Goal: Task Accomplishment & Management: Use online tool/utility

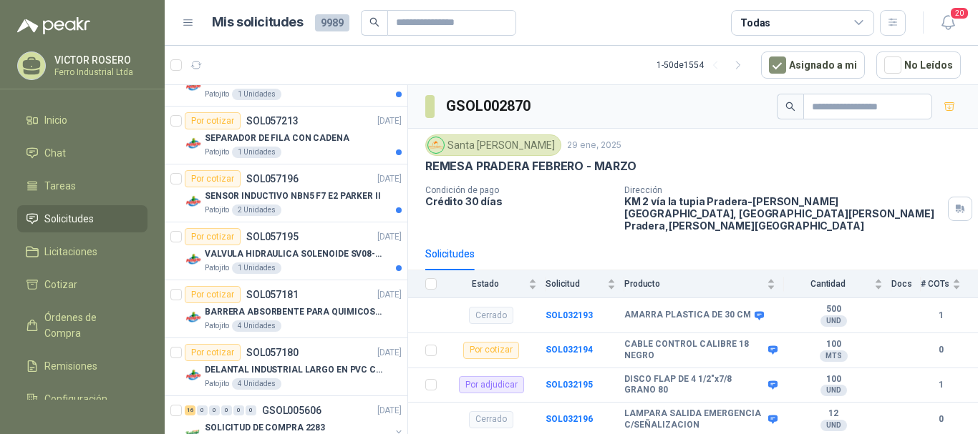
scroll to position [286, 0]
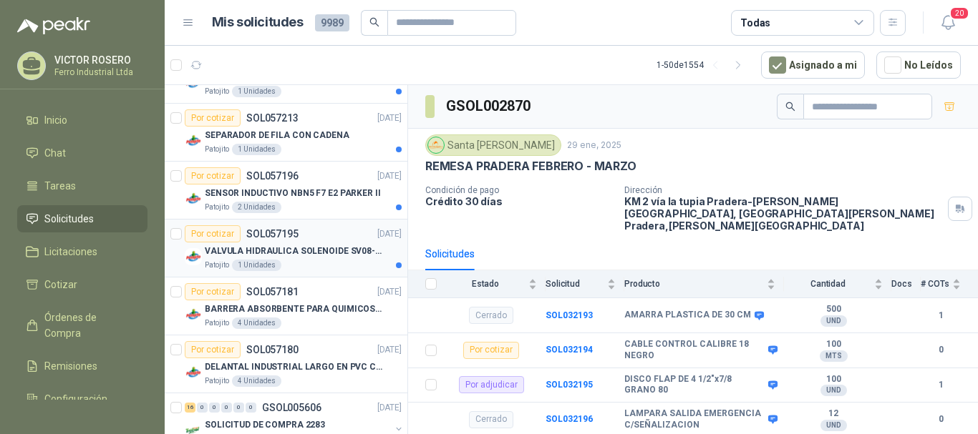
click at [330, 238] on div "Por cotizar SOL057195 [DATE]" at bounding box center [293, 233] width 217 height 17
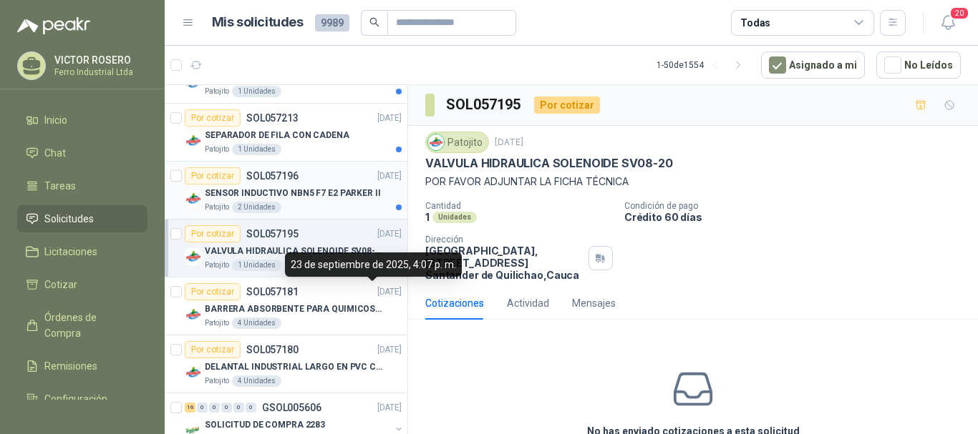
click at [338, 181] on div "Por cotizar SOL057196 [DATE]" at bounding box center [293, 175] width 217 height 17
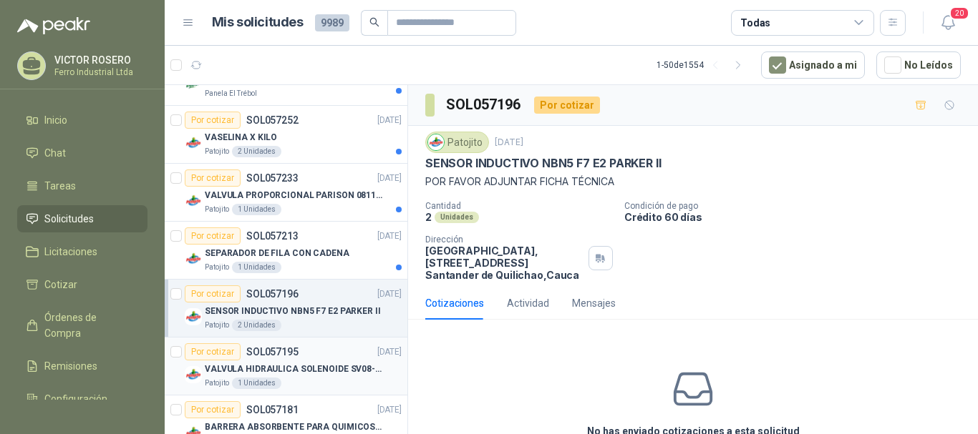
scroll to position [143, 0]
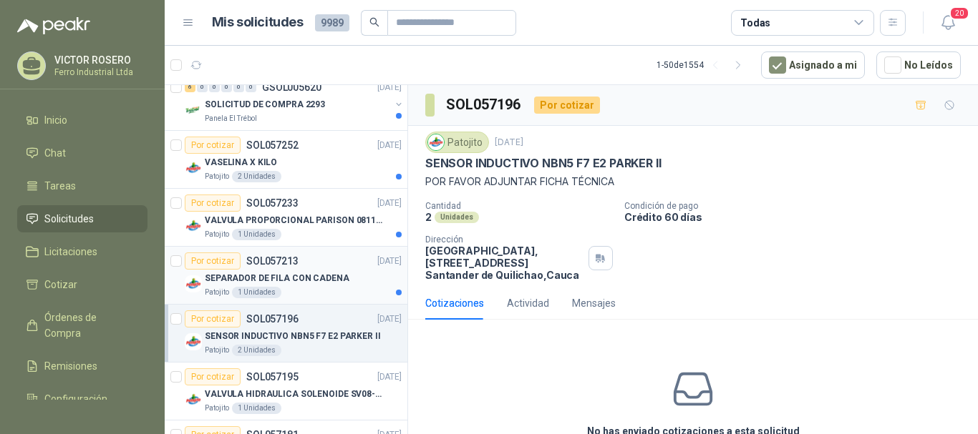
click at [337, 288] on div "Patojito 1 Unidades" at bounding box center [303, 292] width 197 height 11
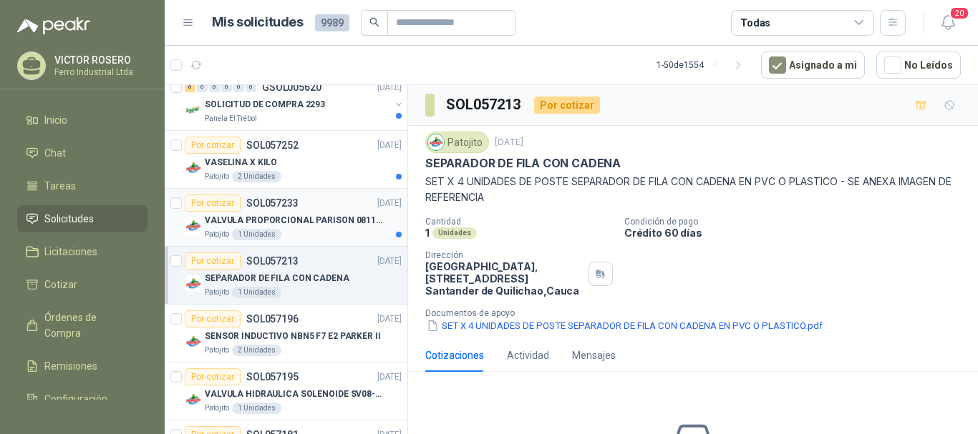
click at [341, 220] on p "VALVULA PROPORCIONAL PARISON 0811404612 / 4WRPEH6C4 REXROTH" at bounding box center [294, 221] width 178 height 14
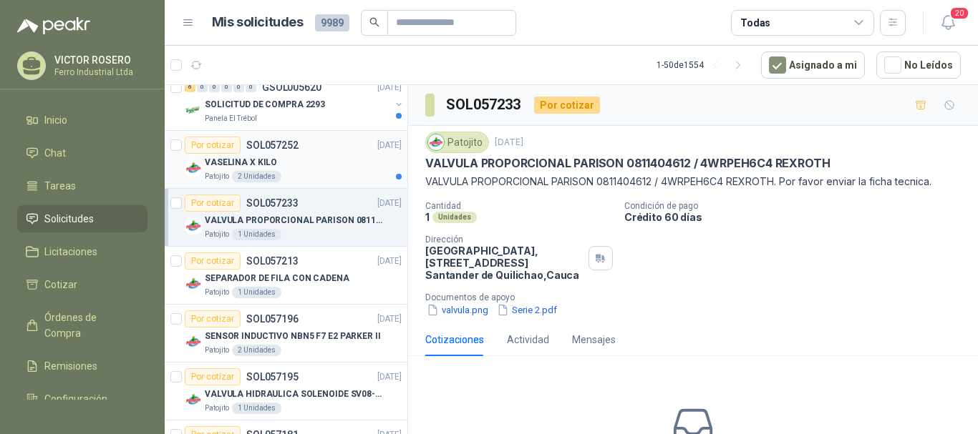
click at [337, 171] on div "Patojito 2 Unidades" at bounding box center [303, 176] width 197 height 11
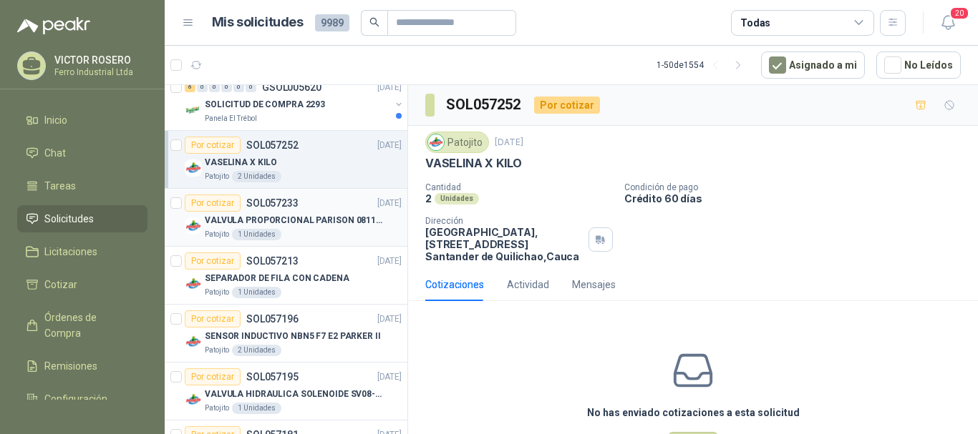
scroll to position [72, 0]
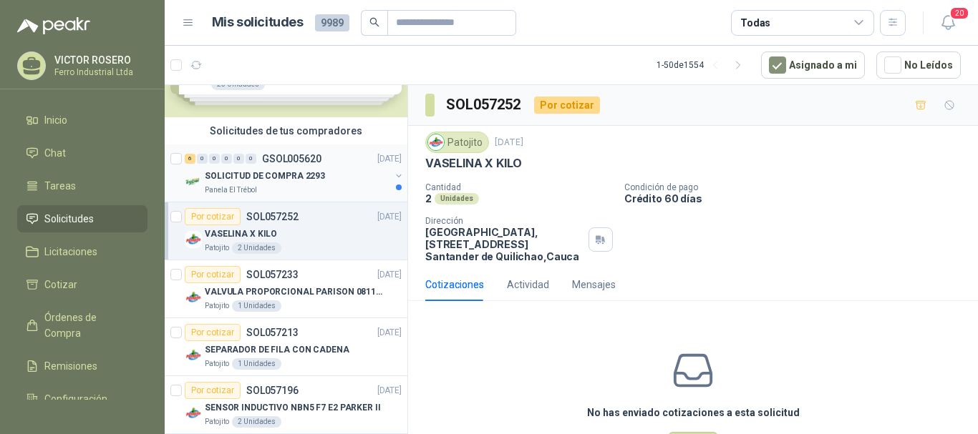
click at [328, 189] on div "Panela El Trébol" at bounding box center [297, 190] width 185 height 11
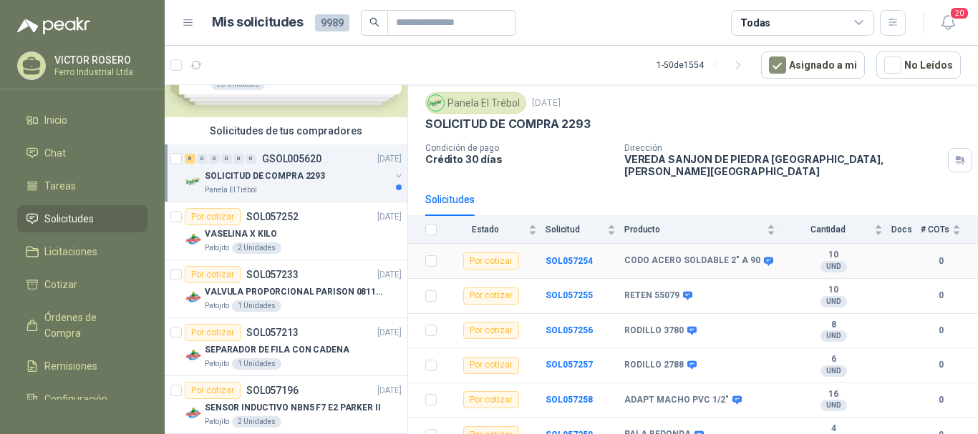
scroll to position [46, 0]
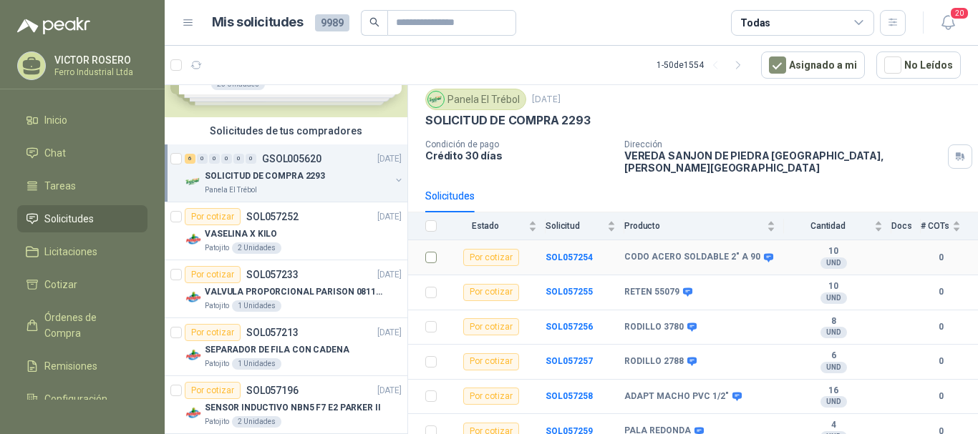
click at [432, 254] on label at bounding box center [430, 258] width 11 height 16
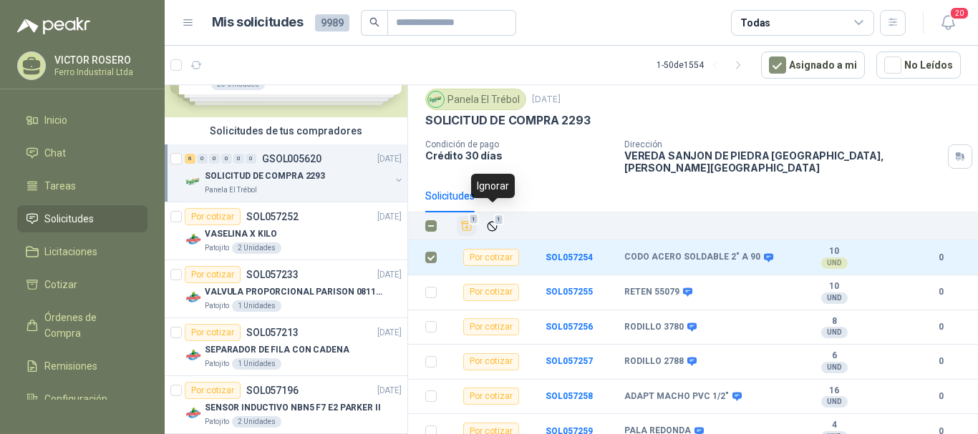
click at [470, 220] on icon "Añadir" at bounding box center [466, 226] width 13 height 13
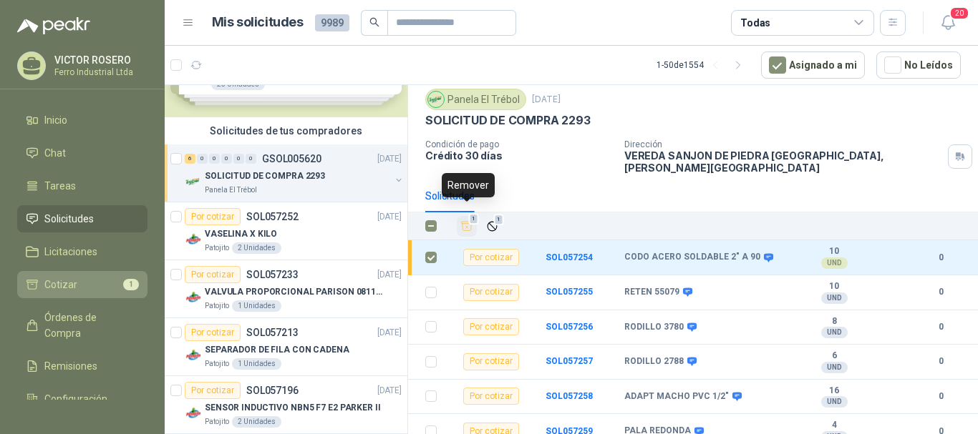
click at [68, 289] on span "Cotizar" at bounding box center [60, 285] width 33 height 16
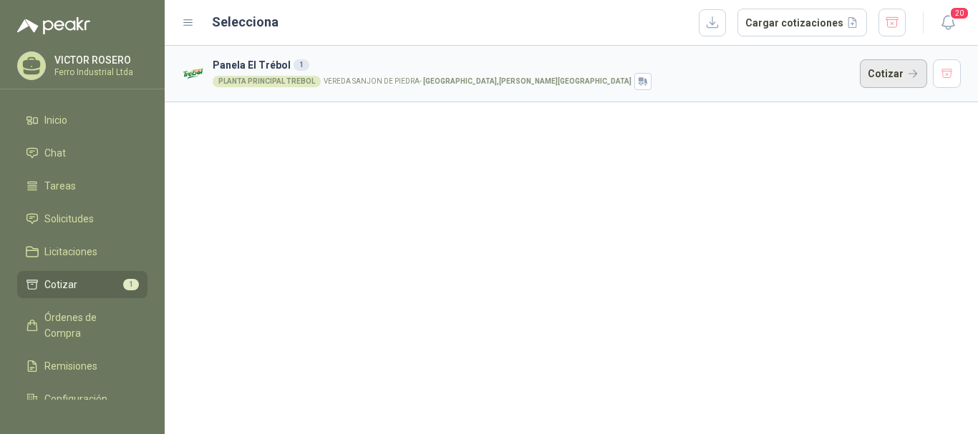
click at [892, 75] on button "Cotizar" at bounding box center [893, 73] width 67 height 29
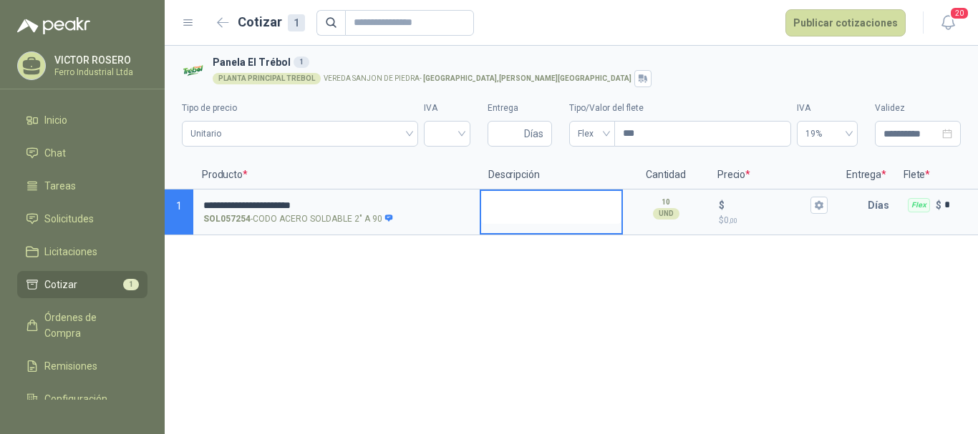
click at [517, 203] on textarea at bounding box center [551, 207] width 140 height 33
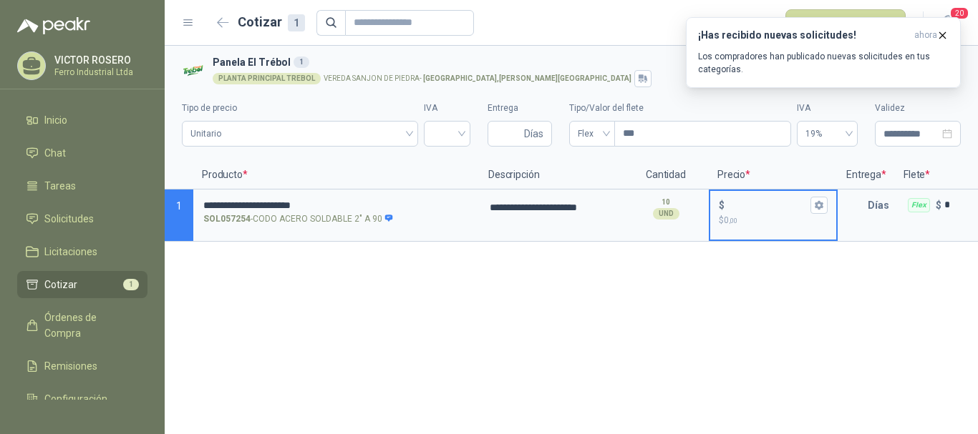
click at [737, 203] on input "$ $ 0 ,00" at bounding box center [767, 205] width 80 height 11
type input "*****"
click at [812, 207] on button "$ ***** $ 63.290 ,00" at bounding box center [818, 205] width 17 height 17
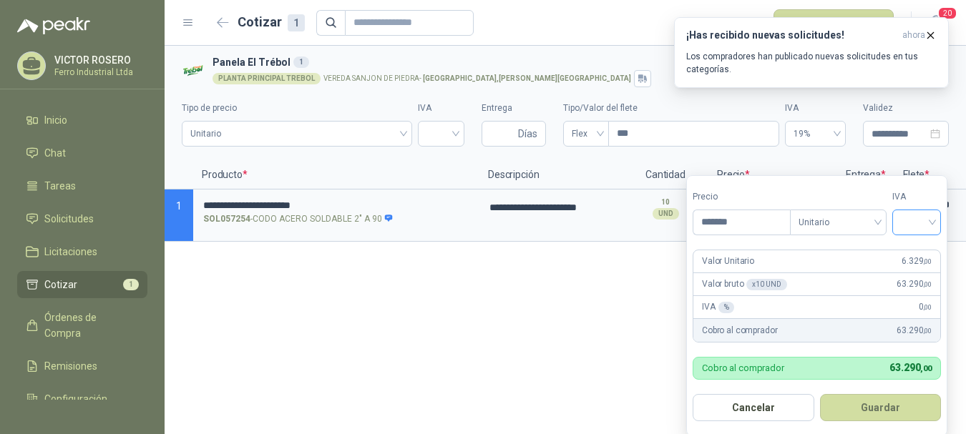
click at [905, 222] on input "search" at bounding box center [916, 220] width 31 height 21
click at [912, 252] on div "19%" at bounding box center [920, 253] width 26 height 16
click at [888, 418] on button "Guardar" at bounding box center [883, 407] width 123 height 27
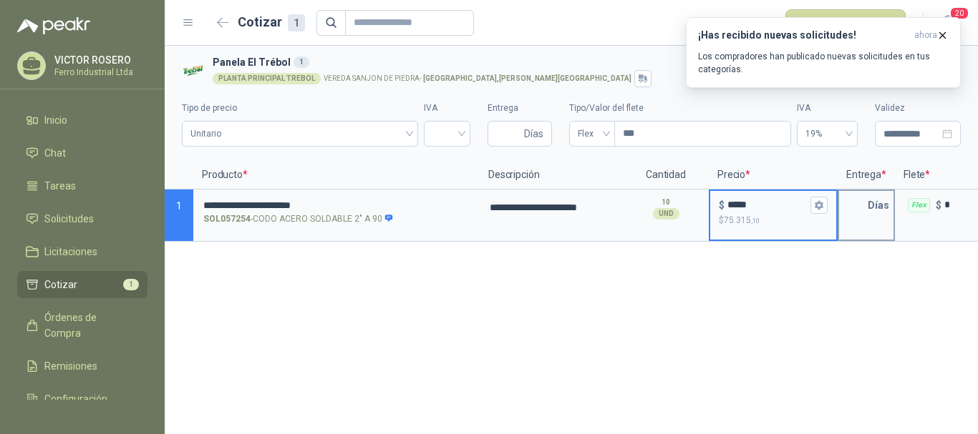
click at [853, 205] on input "text" at bounding box center [853, 205] width 29 height 29
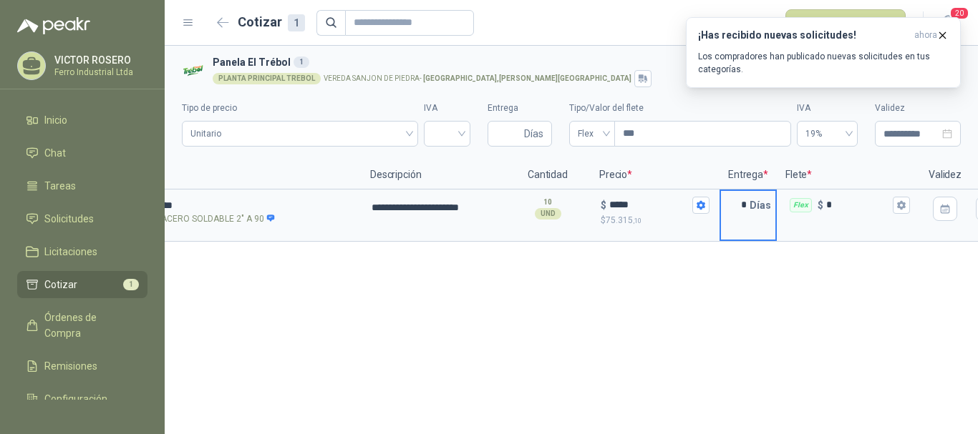
scroll to position [0, 135]
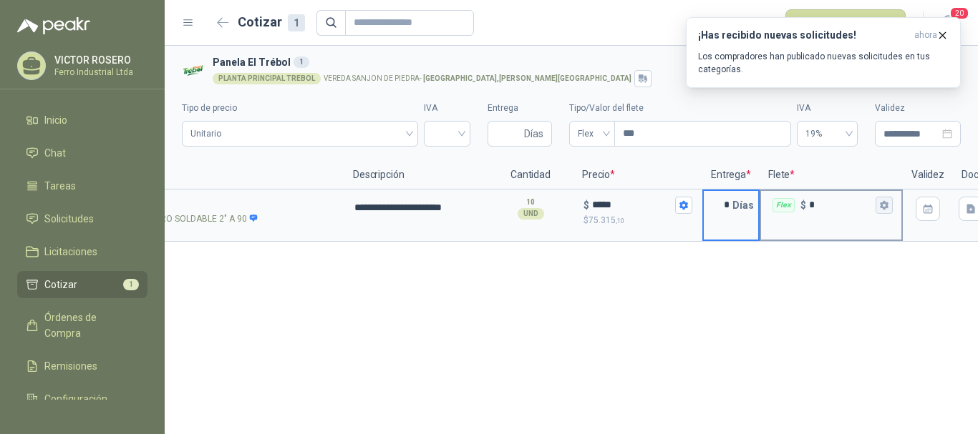
type input "*"
click at [881, 206] on icon "button" at bounding box center [884, 205] width 8 height 9
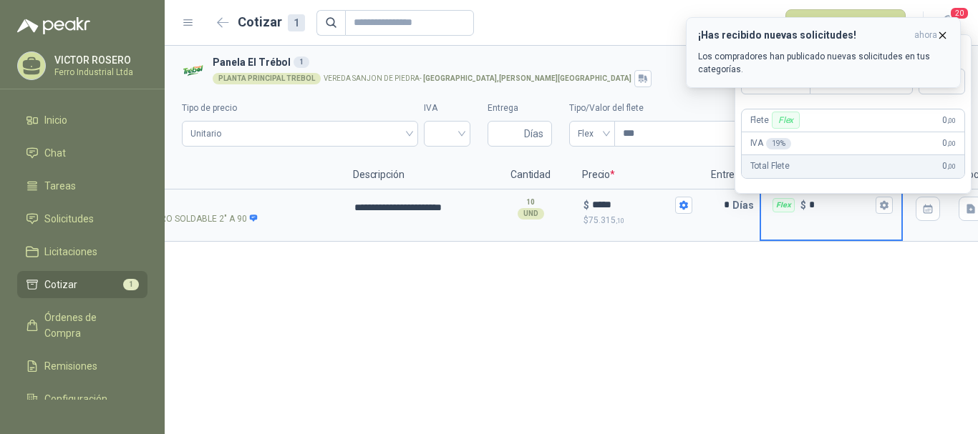
click at [946, 31] on icon "button" at bounding box center [942, 35] width 12 height 12
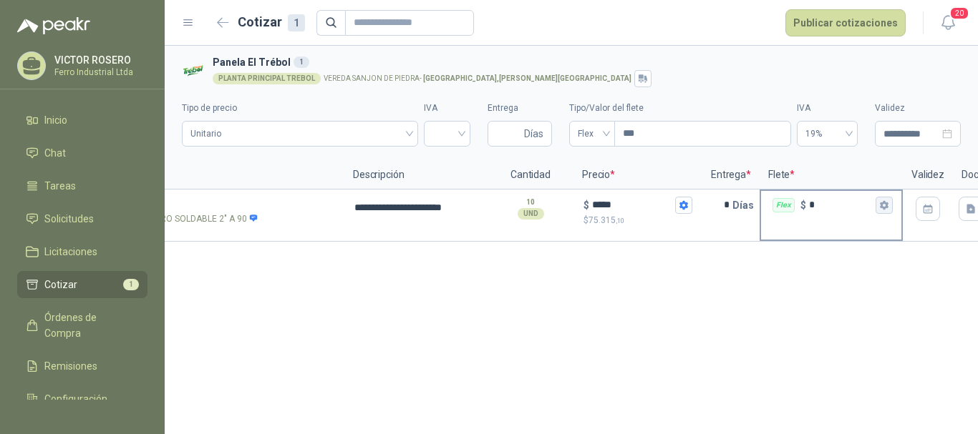
click at [890, 205] on button "Flex $ *" at bounding box center [883, 205] width 17 height 17
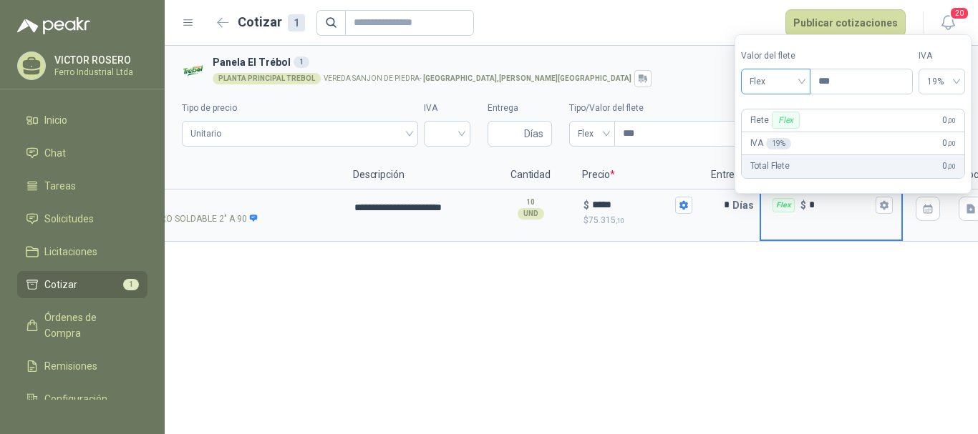
click at [779, 74] on span "Flex" at bounding box center [775, 81] width 52 height 21
click at [765, 136] on div "Incluido" at bounding box center [776, 135] width 49 height 16
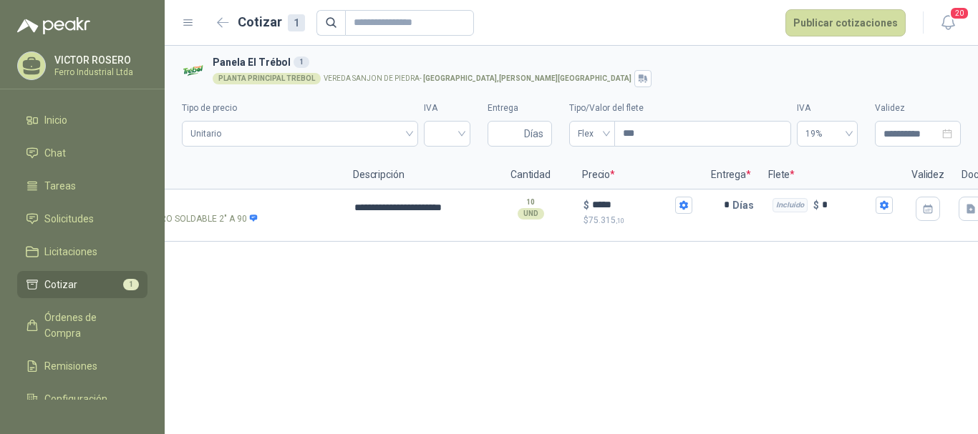
click at [702, 285] on div "**********" at bounding box center [571, 240] width 813 height 389
click at [829, 33] on button "Publicar cotizaciones" at bounding box center [845, 22] width 120 height 27
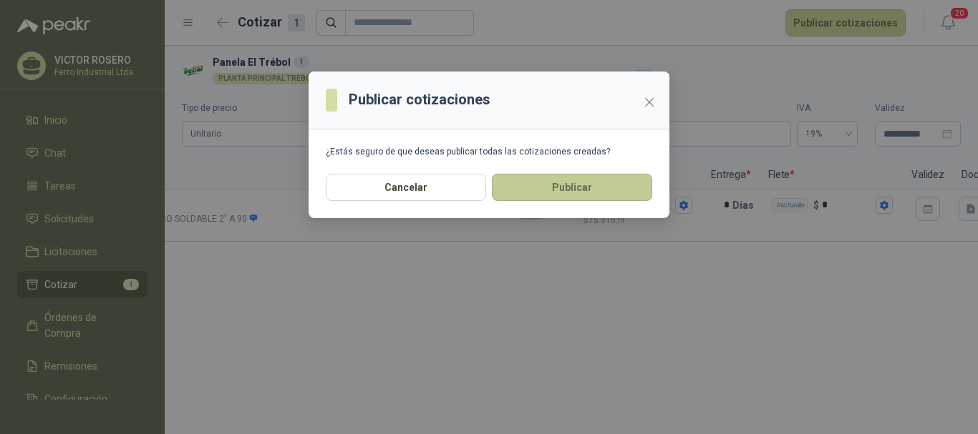
click at [575, 175] on button "Publicar" at bounding box center [572, 187] width 160 height 27
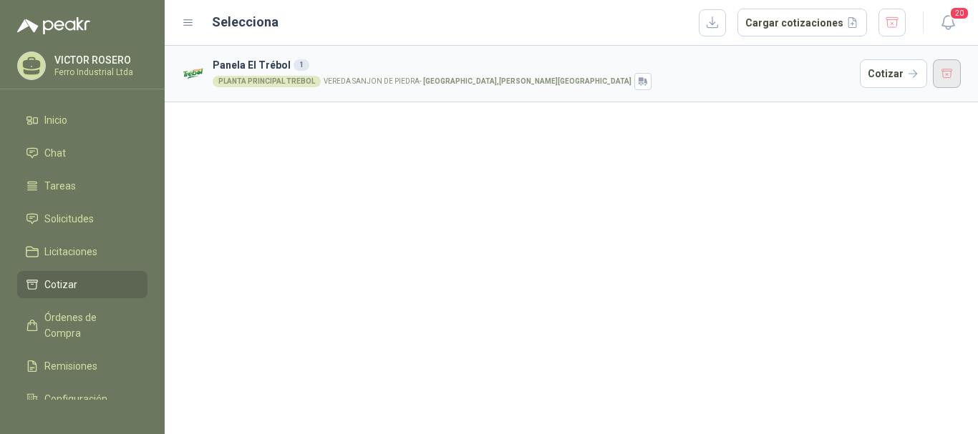
click at [948, 84] on button "button" at bounding box center [947, 73] width 29 height 29
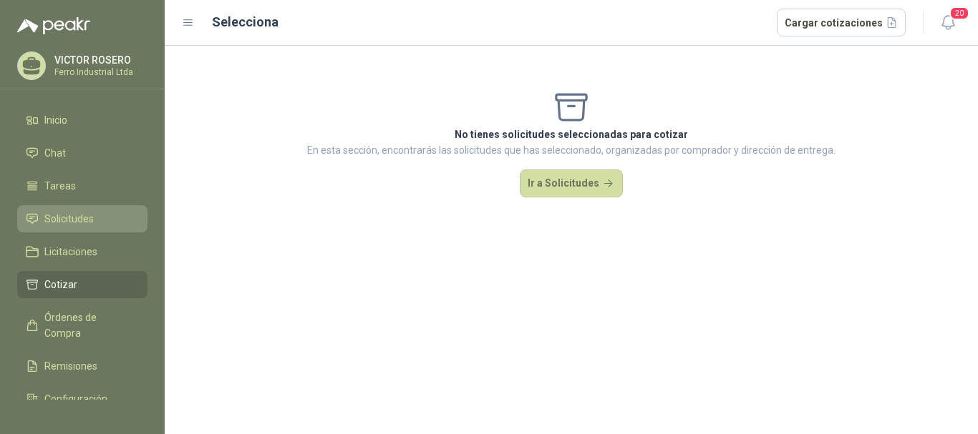
click at [65, 219] on span "Solicitudes" at bounding box center [68, 219] width 49 height 16
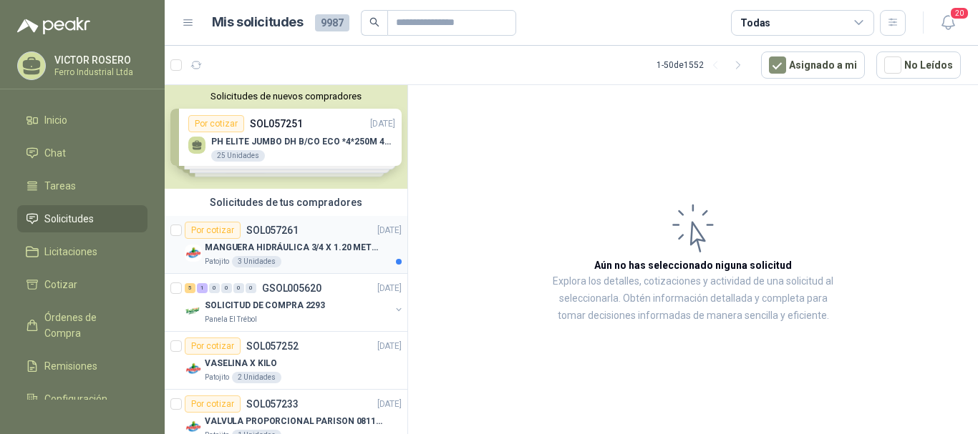
click at [349, 241] on p "MANGUERA HIDRÁULICA 3/4 X 1.20 METROS DE LONGITUD HR-HR-ACOPLADA" at bounding box center [294, 248] width 178 height 14
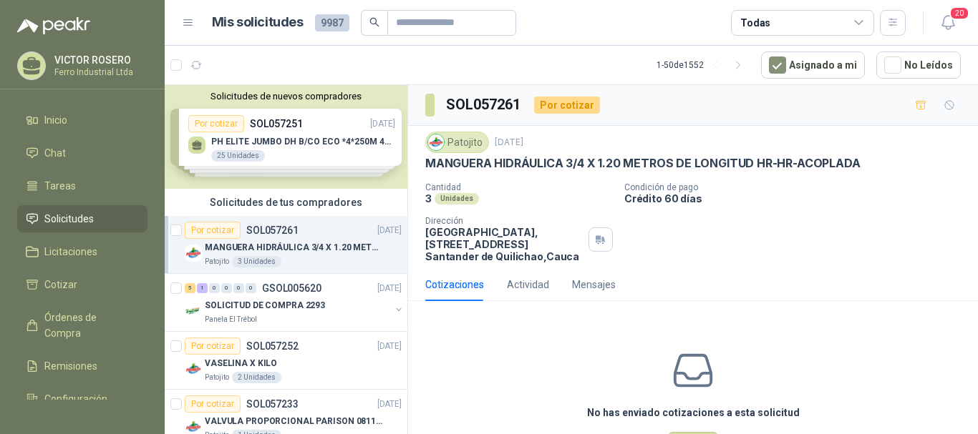
scroll to position [57, 0]
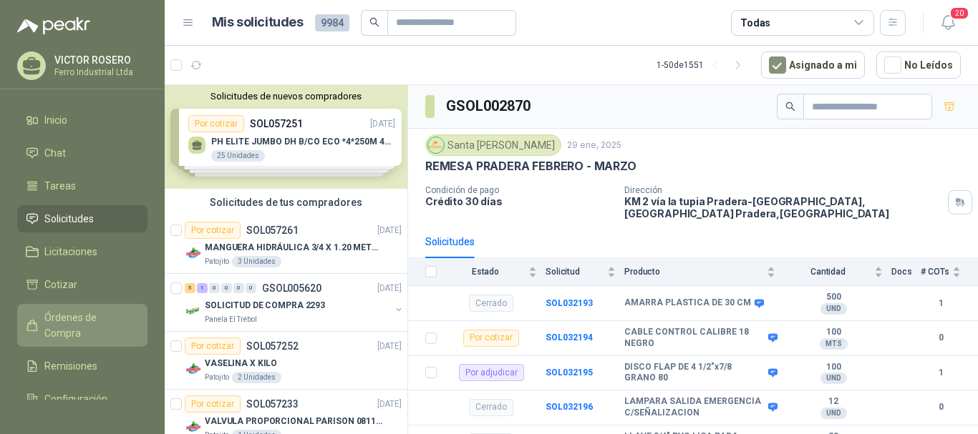
click at [72, 320] on span "Órdenes de Compra" at bounding box center [88, 325] width 89 height 31
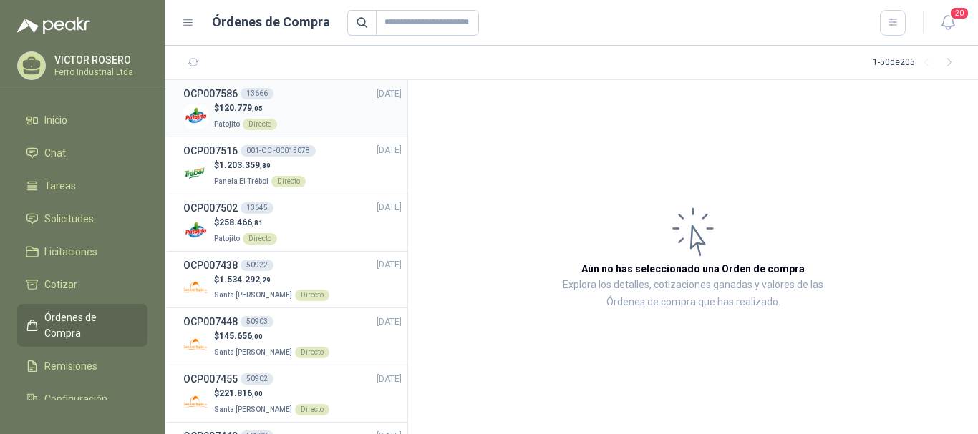
click at [331, 114] on div "$ 120.779 ,05 Patojito Directo" at bounding box center [292, 116] width 218 height 29
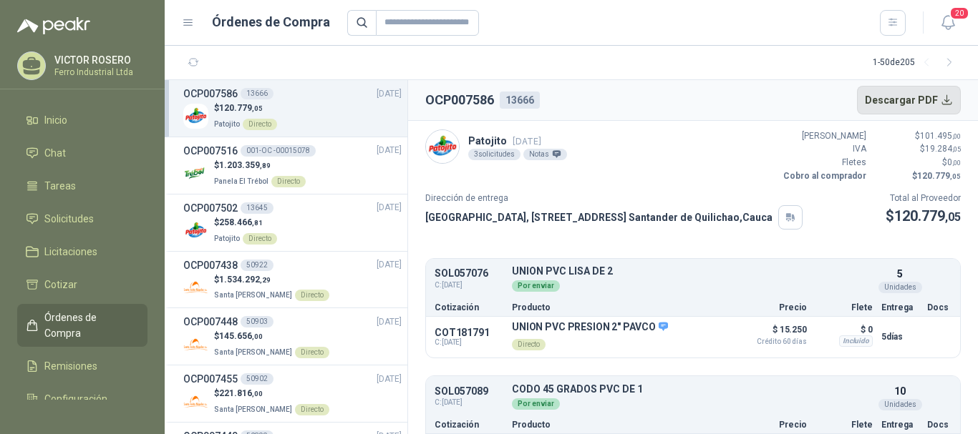
click at [899, 93] on button "Descargar PDF" at bounding box center [909, 100] width 104 height 29
